Goal: Navigation & Orientation: Find specific page/section

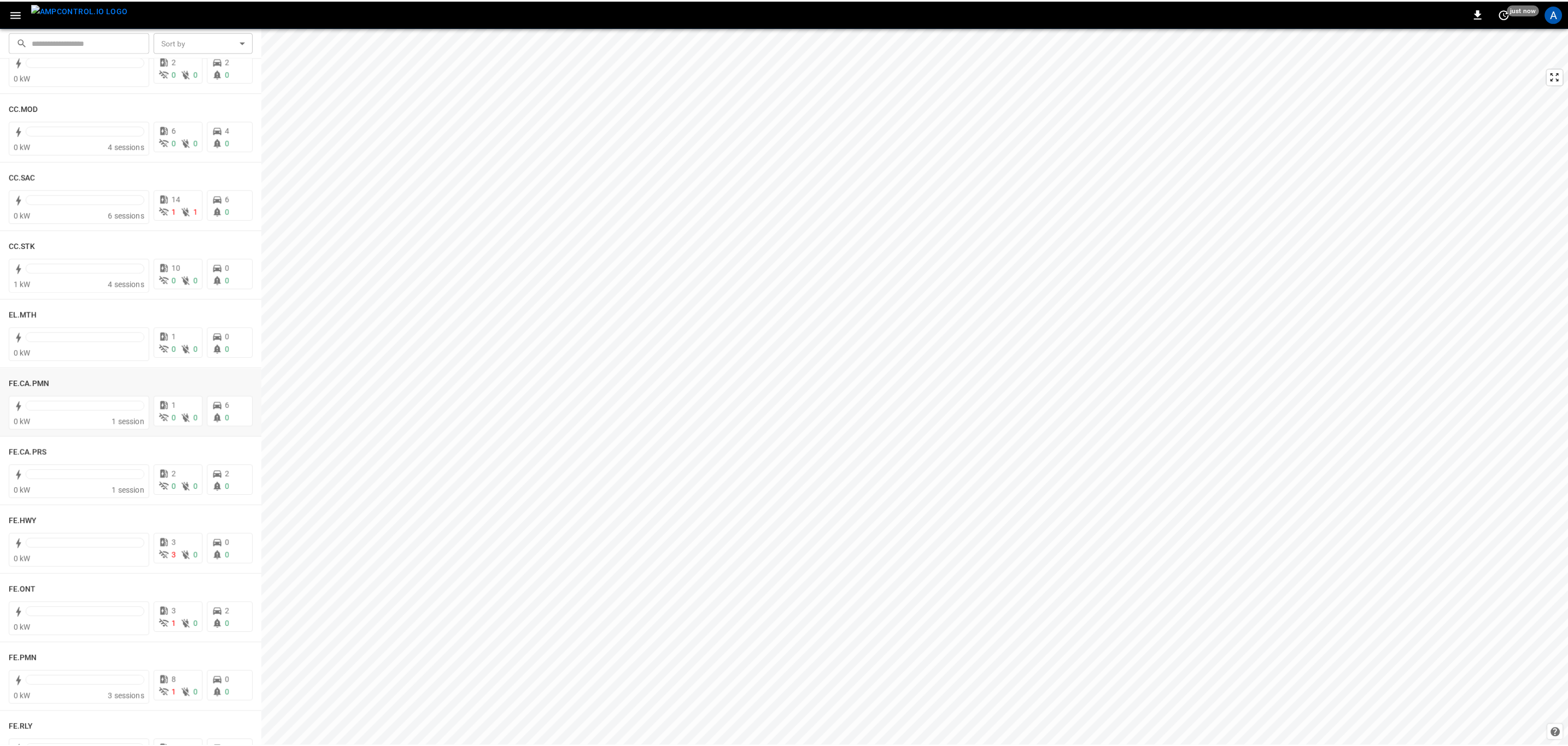
scroll to position [1147, 0]
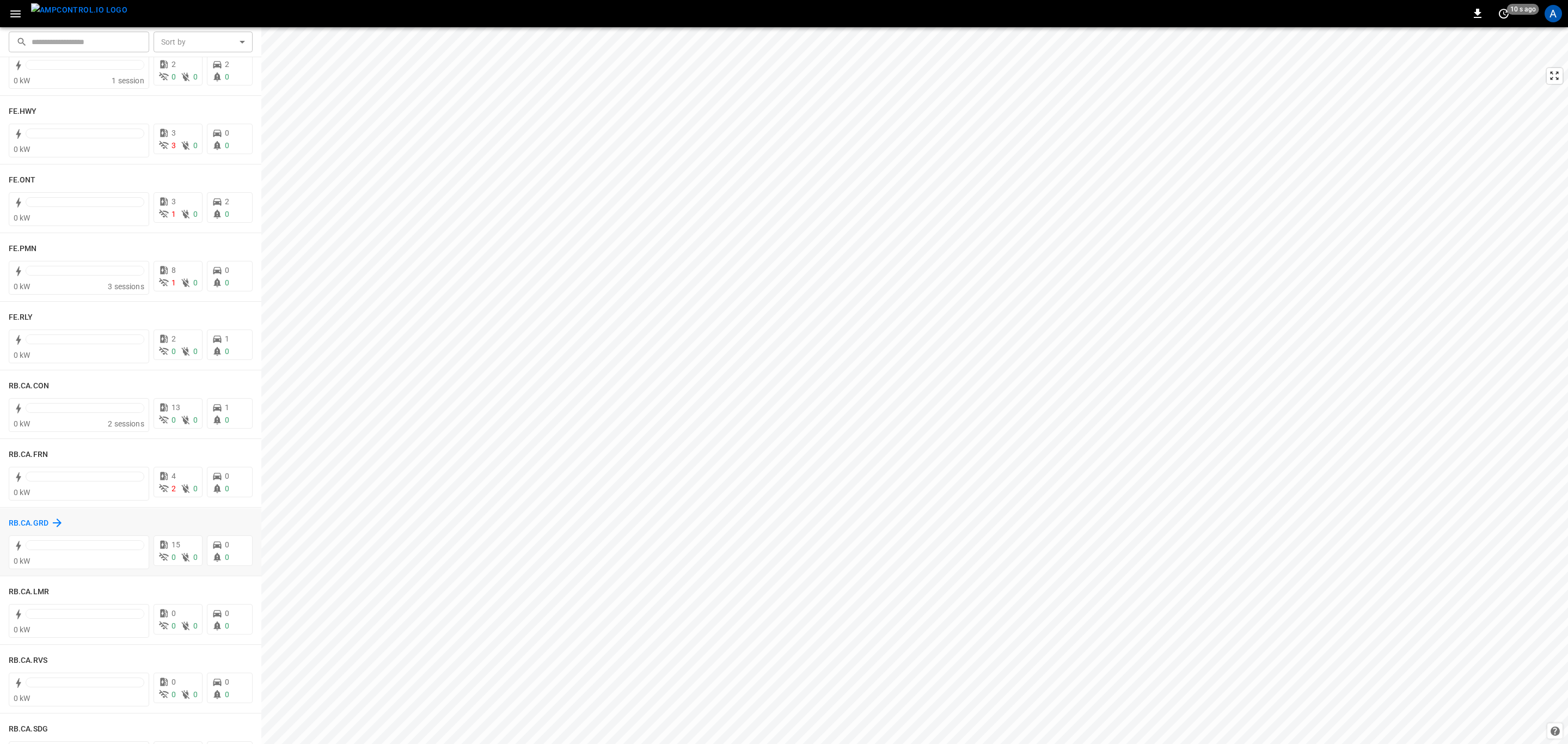
click at [36, 522] on h6 "RB.CA.GRD" at bounding box center [28, 524] width 40 height 12
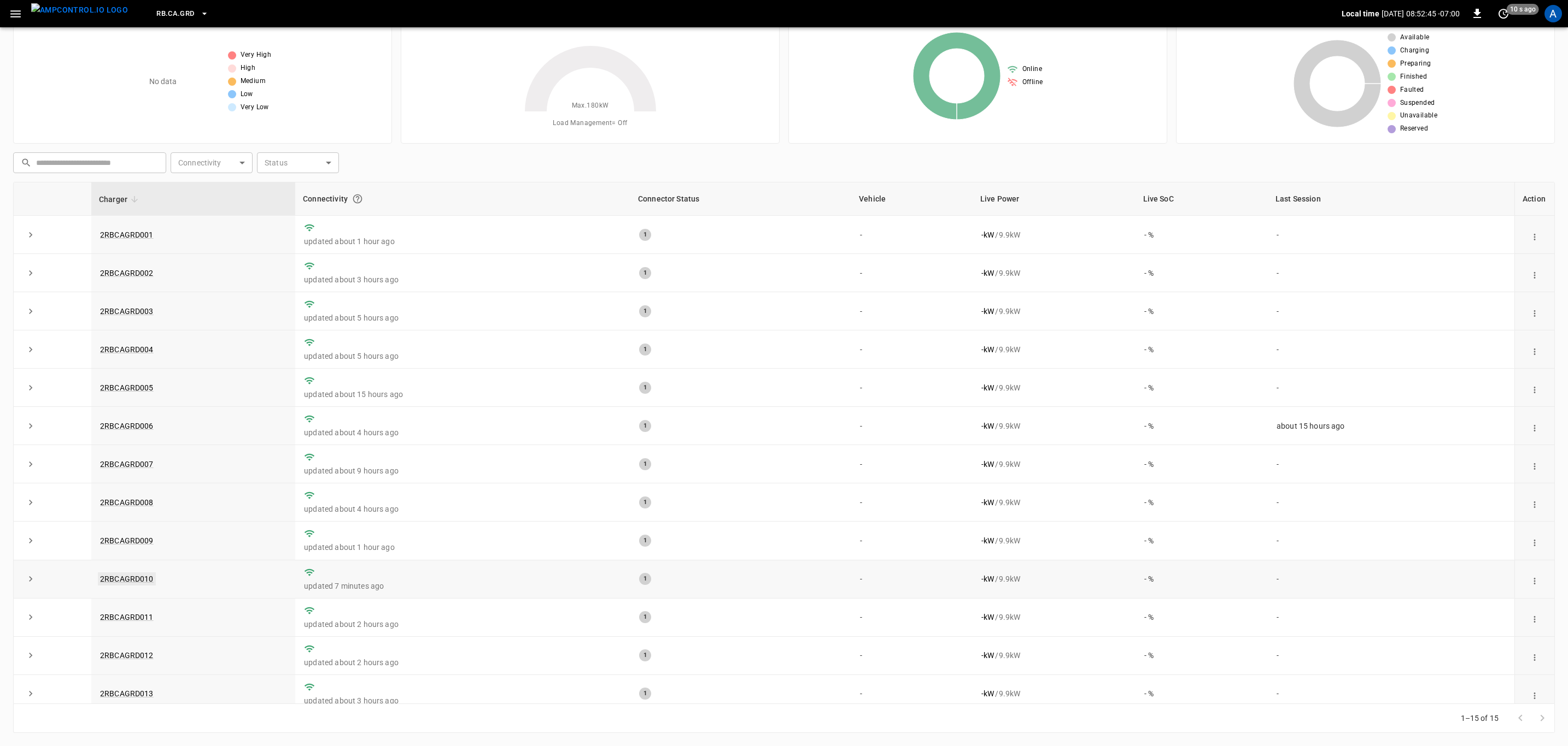
click at [124, 585] on link "2RBCAGRD010" at bounding box center [127, 579] width 58 height 14
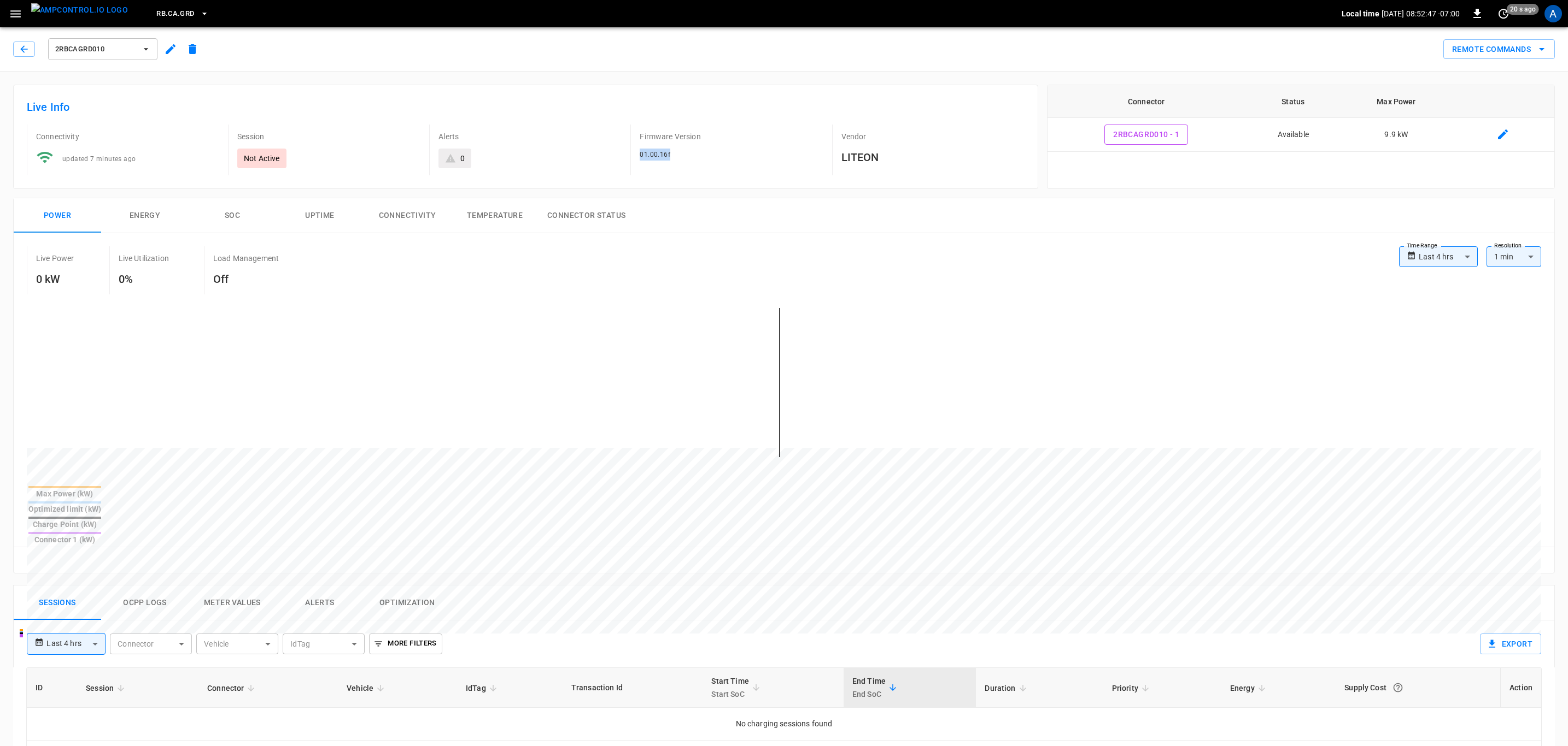
drag, startPoint x: 679, startPoint y: 162, endPoint x: 624, endPoint y: 166, distance: 55.1
click at [624, 166] on div "Firmware Version 01.00.16f" at bounding box center [722, 145] width 201 height 59
click at [720, 164] on div "Firmware Version 01.00.16f" at bounding box center [726, 150] width 192 height 51
